Goal: Transaction & Acquisition: Purchase product/service

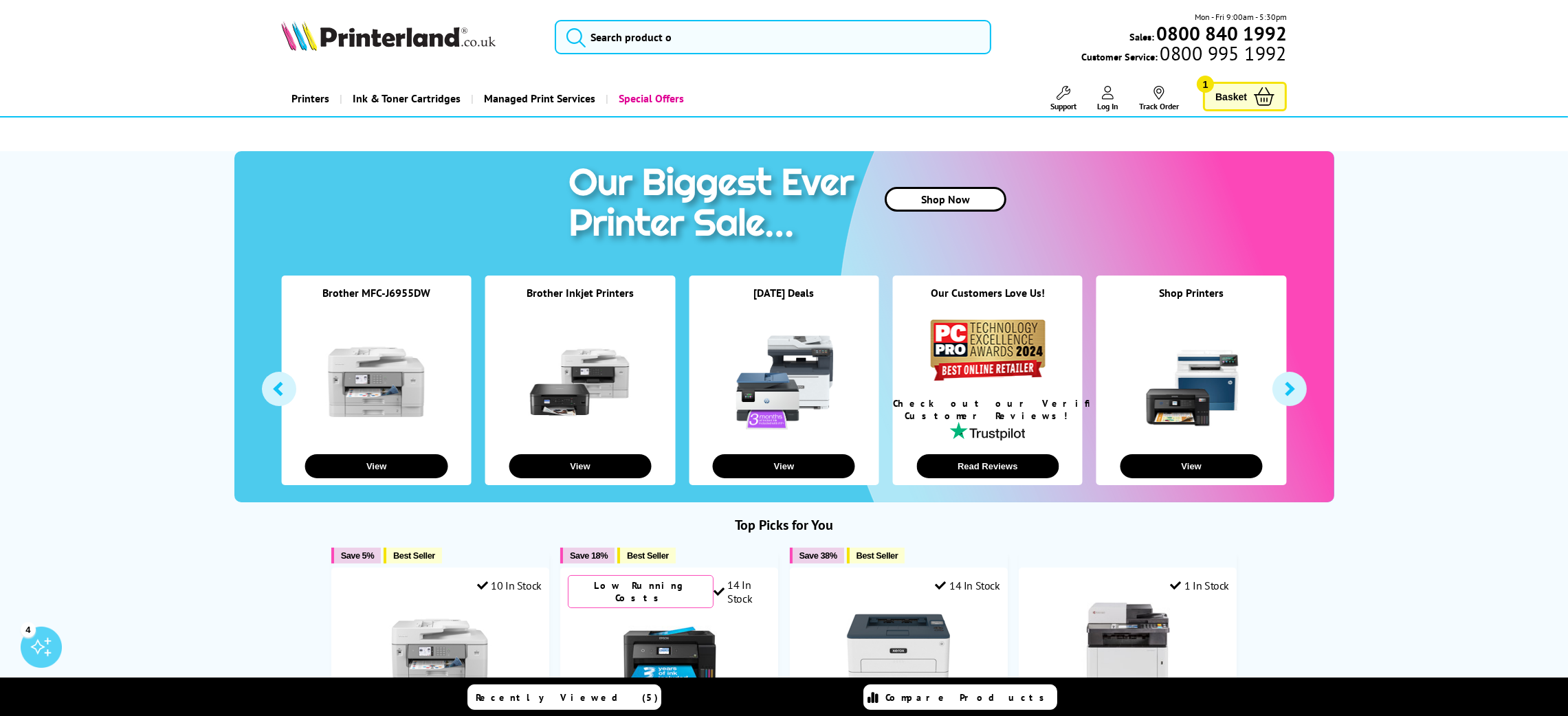
click at [1240, 89] on span "Basket" at bounding box center [1231, 97] width 31 height 18
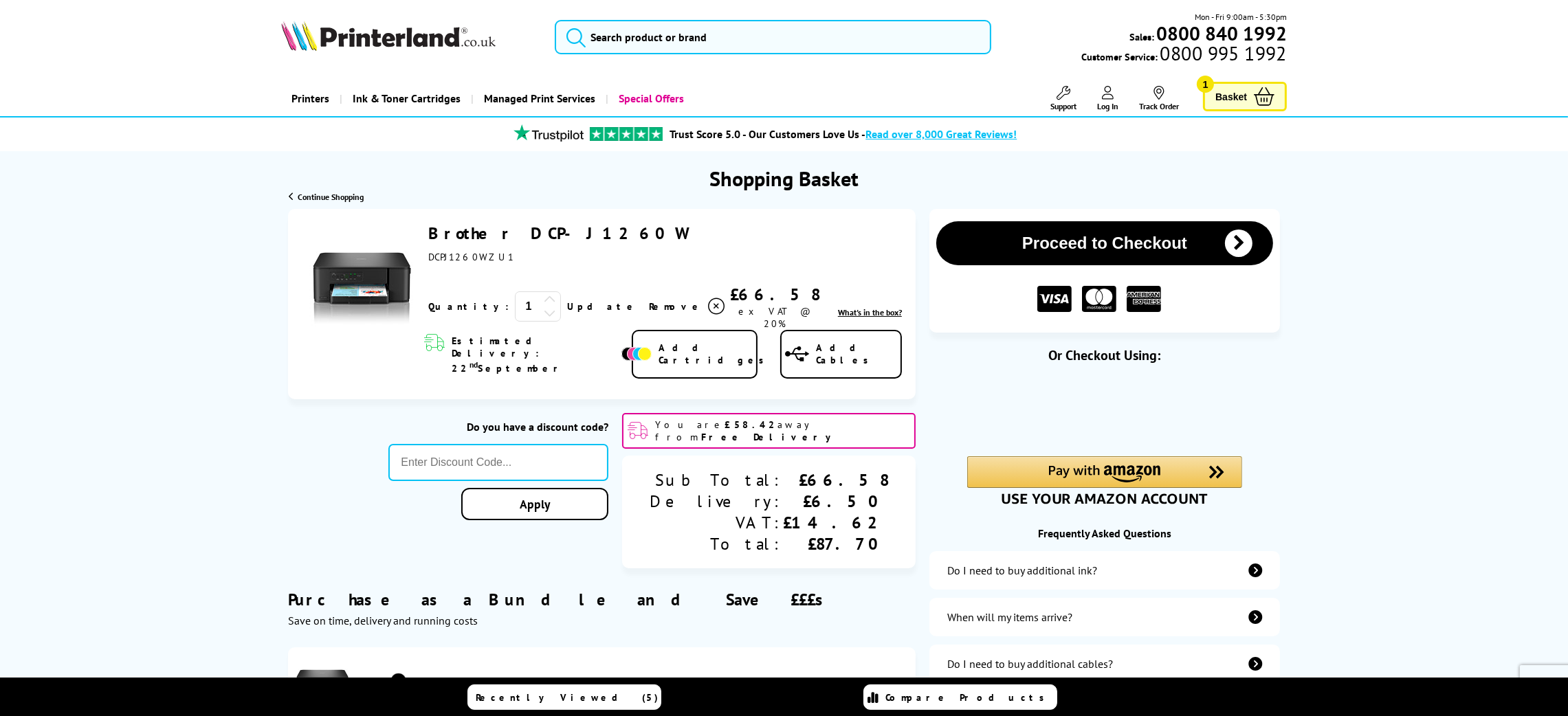
click at [707, 308] on span at bounding box center [717, 307] width 21 height 21
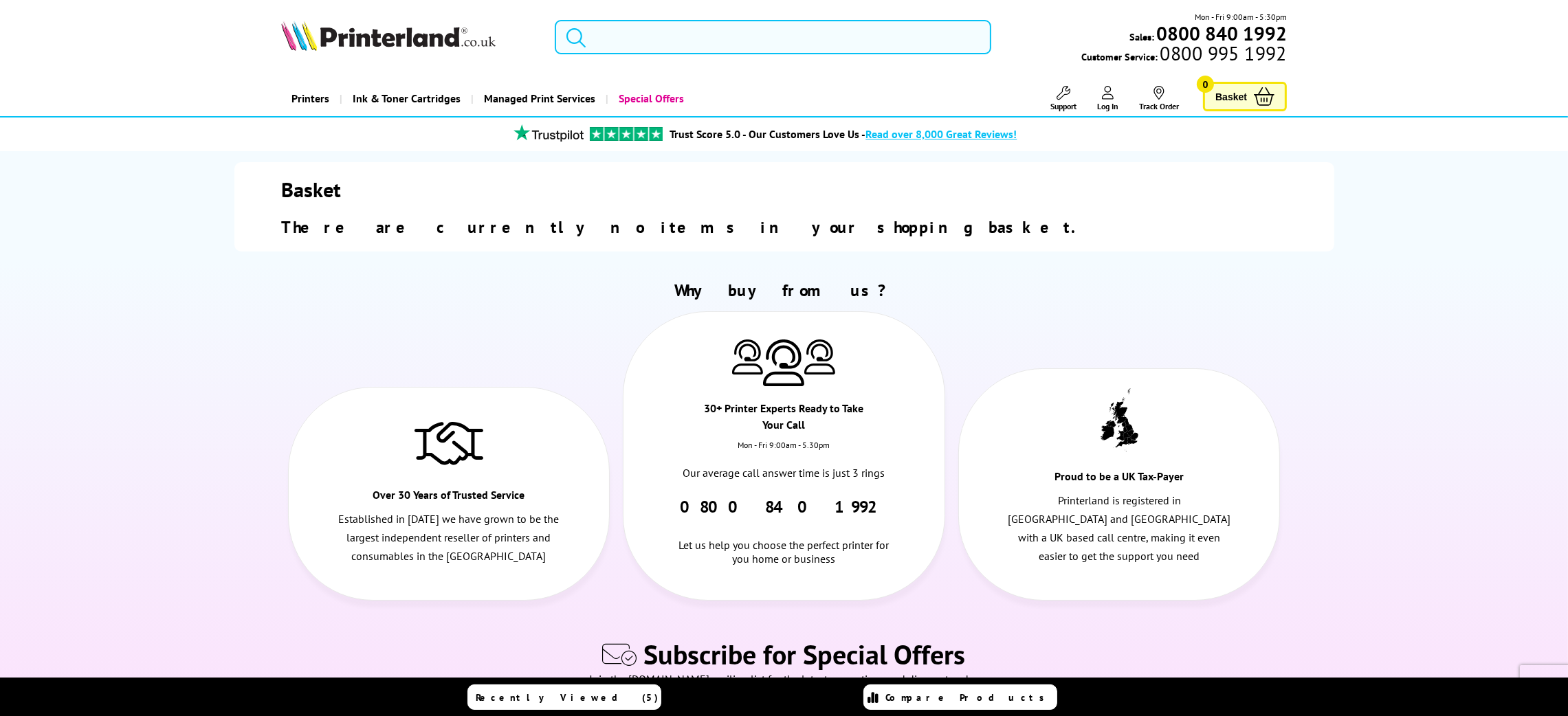
click at [717, 53] on input "search" at bounding box center [773, 37] width 436 height 35
